Goal: Task Accomplishment & Management: Use online tool/utility

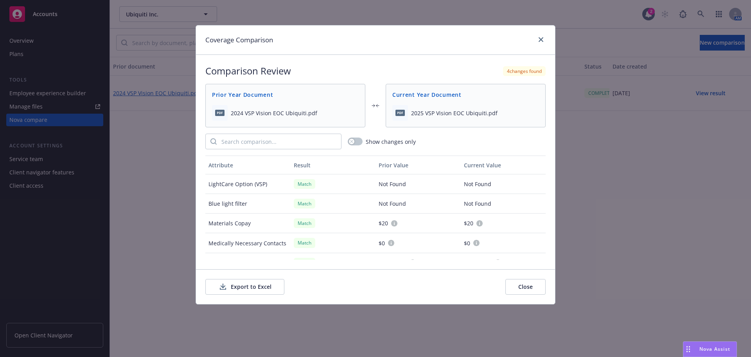
click at [522, 286] on button "Close" at bounding box center [526, 287] width 40 height 16
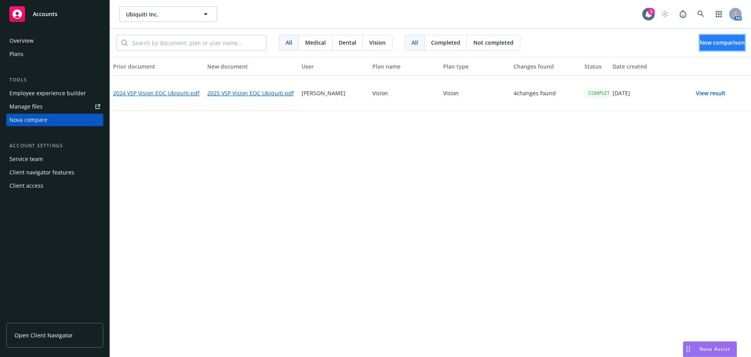
click at [701, 43] on span "New comparison" at bounding box center [722, 42] width 45 height 7
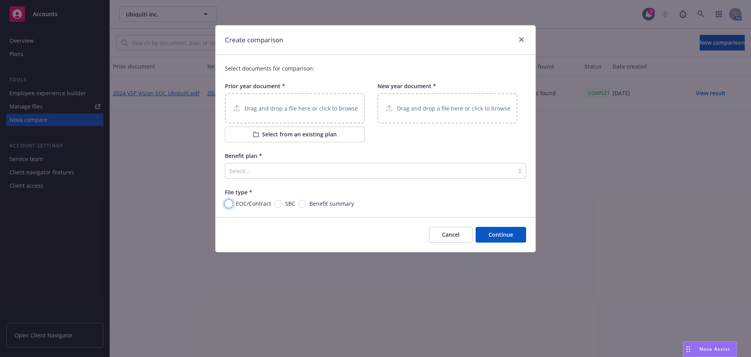
click at [229, 202] on input "EOC/Contract" at bounding box center [229, 204] width 8 height 8
radio input "true"
click at [254, 168] on div at bounding box center [369, 170] width 281 height 9
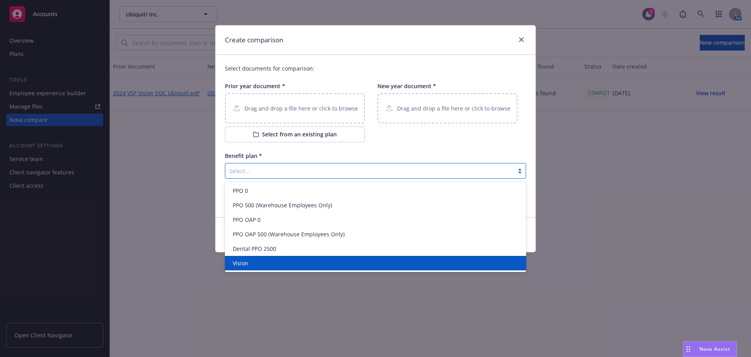
click at [254, 264] on div "Vision" at bounding box center [376, 263] width 292 height 8
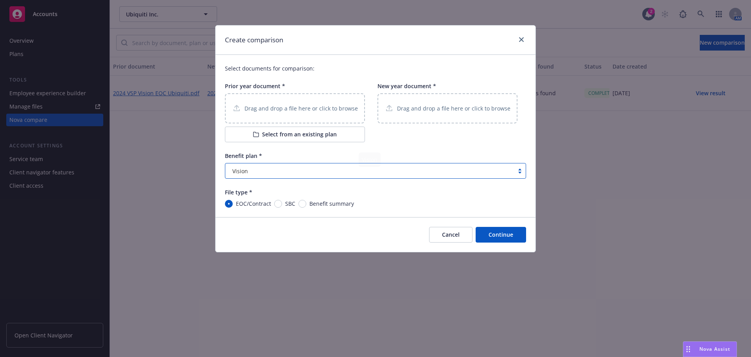
click at [283, 104] on p "Drag and drop a file here or click to browse" at bounding box center [302, 108] width 114 height 8
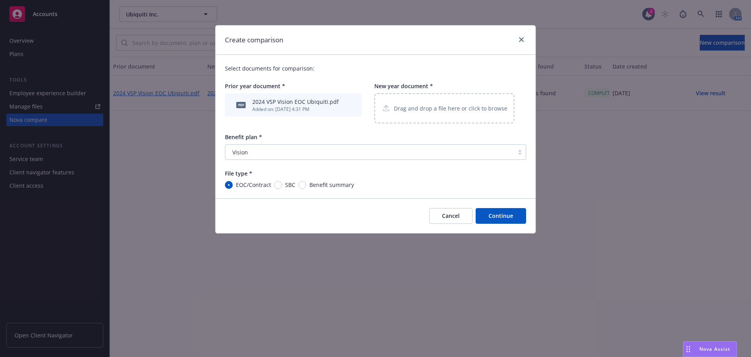
click at [440, 111] on p "Drag and drop a file here or click to browse" at bounding box center [451, 108] width 114 height 8
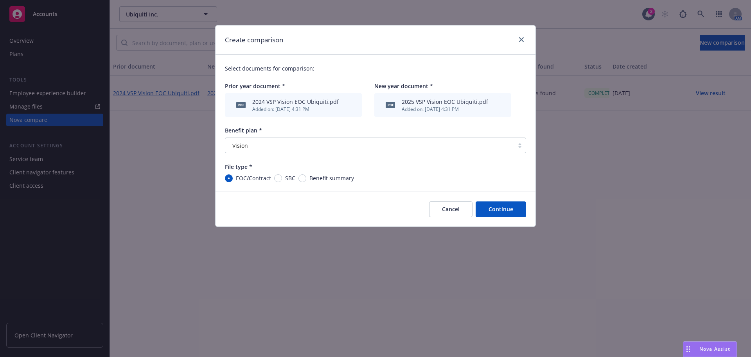
click at [500, 211] on button "Continue" at bounding box center [501, 209] width 50 height 16
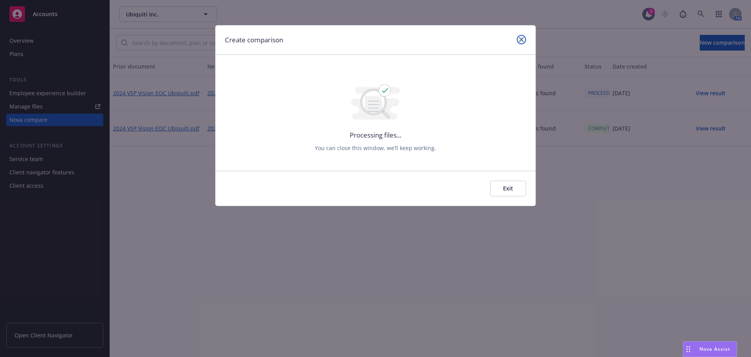
click at [524, 38] on icon "close" at bounding box center [521, 39] width 5 height 5
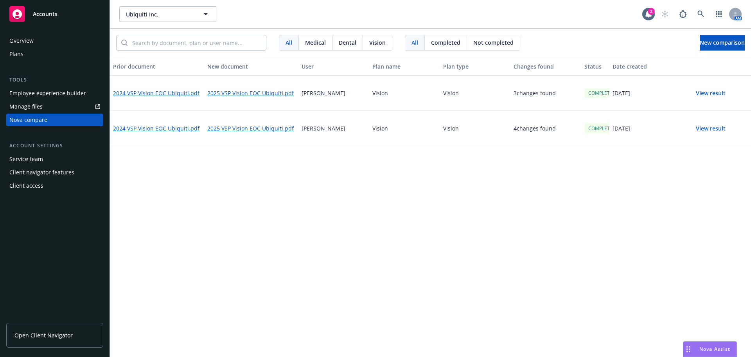
click at [712, 94] on button "View result" at bounding box center [711, 93] width 55 height 16
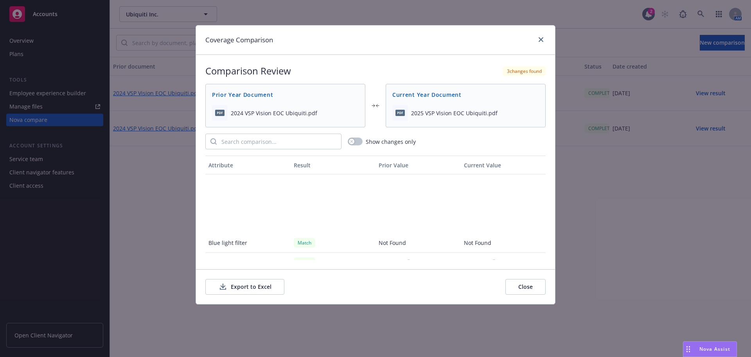
scroll to position [431, 0]
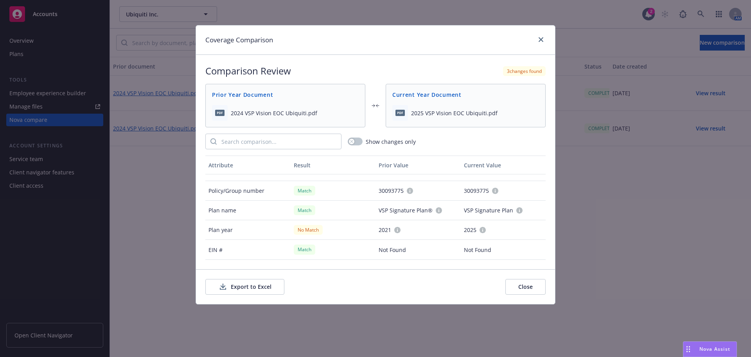
click at [247, 286] on button "Export to Excel" at bounding box center [244, 287] width 79 height 16
click at [541, 40] on icon "close" at bounding box center [541, 39] width 5 height 5
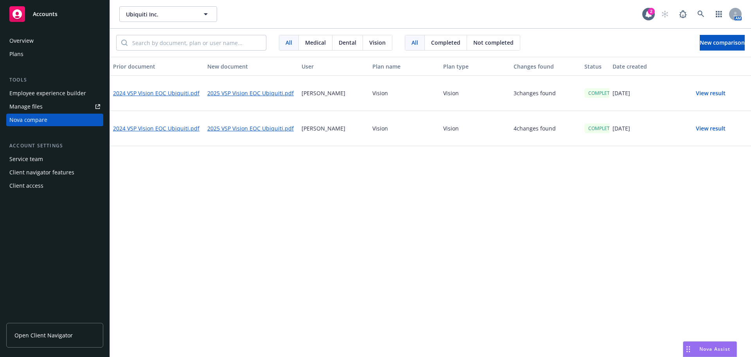
click at [704, 130] on button "View result" at bounding box center [711, 129] width 55 height 16
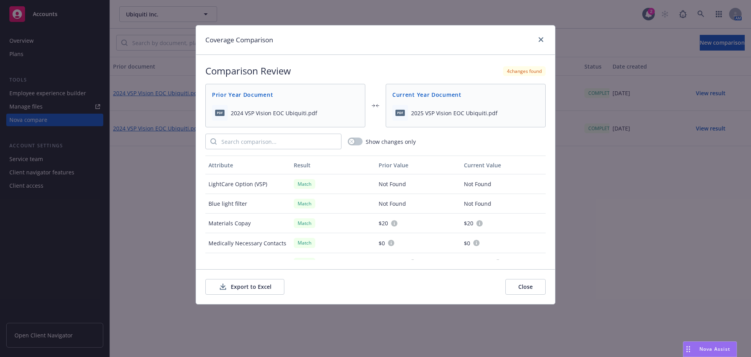
click at [529, 288] on button "Close" at bounding box center [526, 287] width 40 height 16
